Goal: Information Seeking & Learning: Compare options

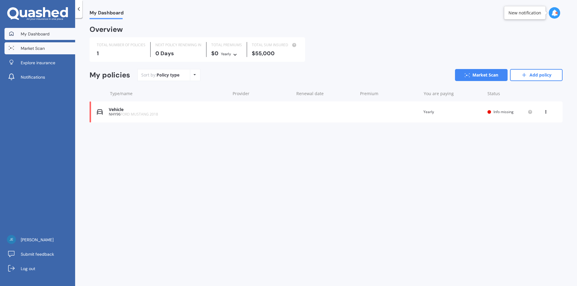
click at [32, 51] on span "Market Scan" at bounding box center [33, 48] width 24 height 6
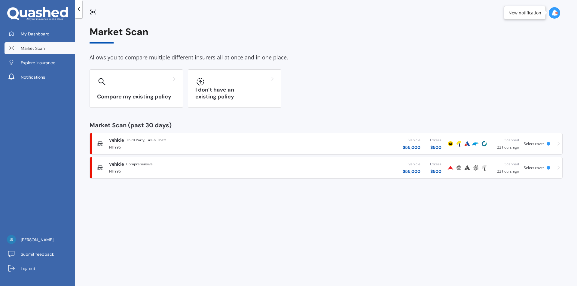
click at [150, 166] on span "Comprehensive" at bounding box center [139, 164] width 26 height 6
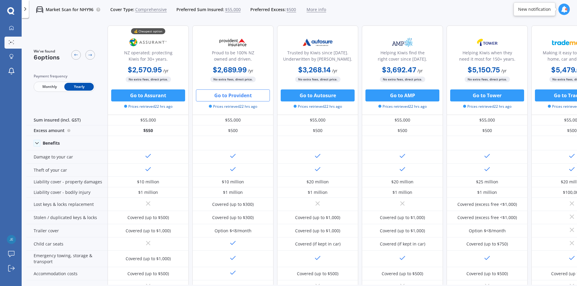
click at [321, 11] on span "More info" at bounding box center [316, 10] width 20 height 6
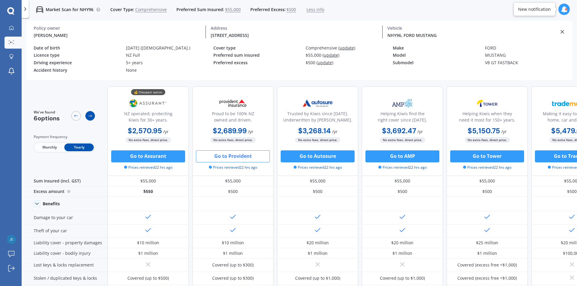
click at [89, 115] on icon at bounding box center [90, 116] width 5 height 5
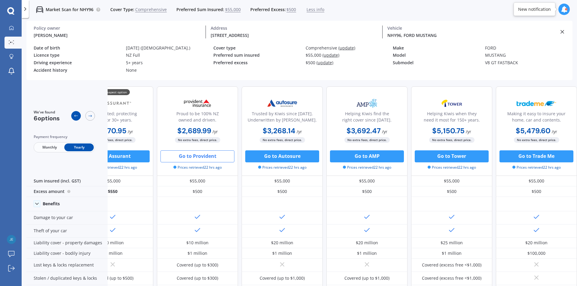
click at [76, 115] on icon at bounding box center [76, 116] width 5 height 5
